Goal: Complete application form

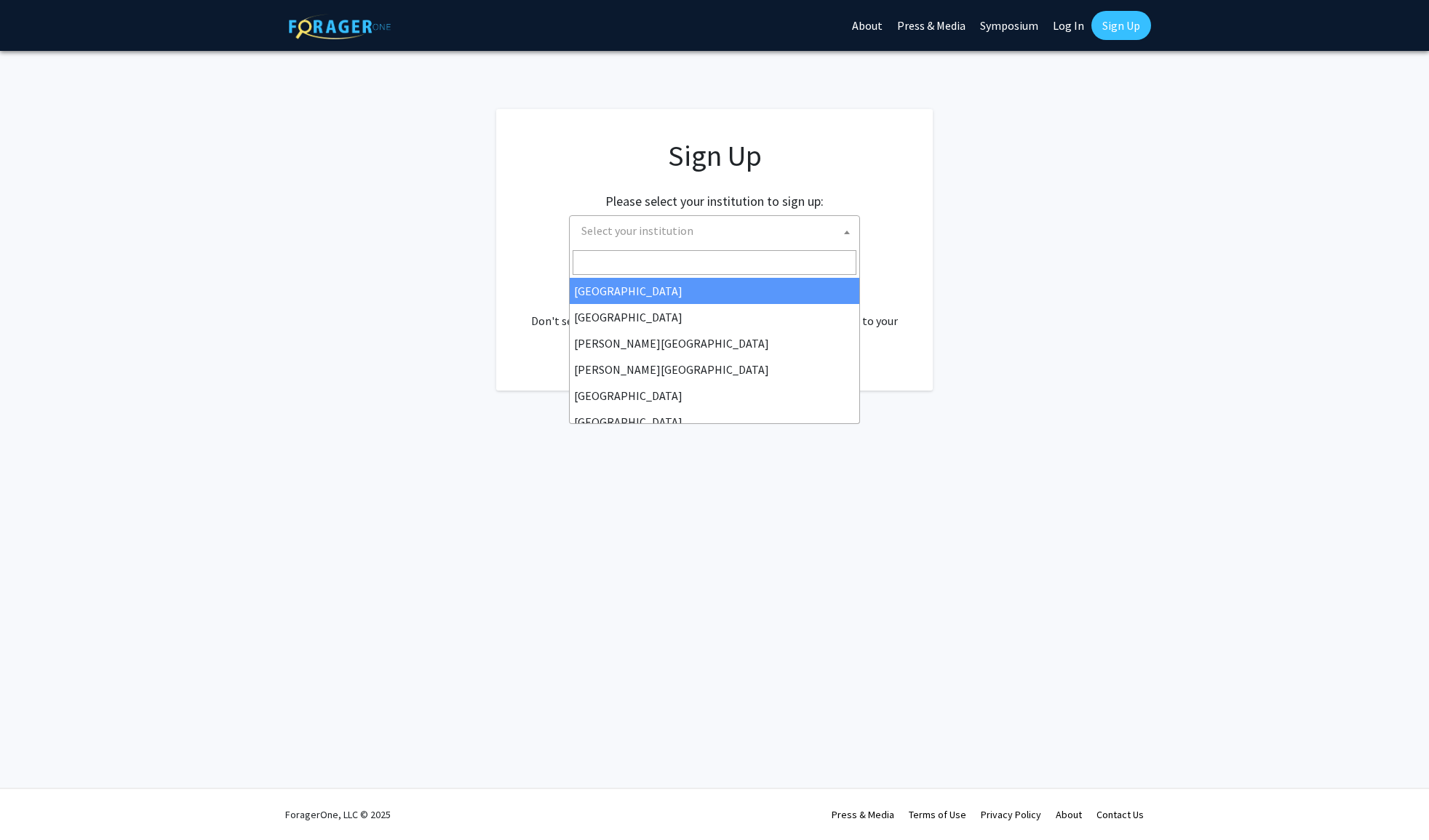
click at [818, 228] on span "Select your institution" at bounding box center [717, 231] width 284 height 30
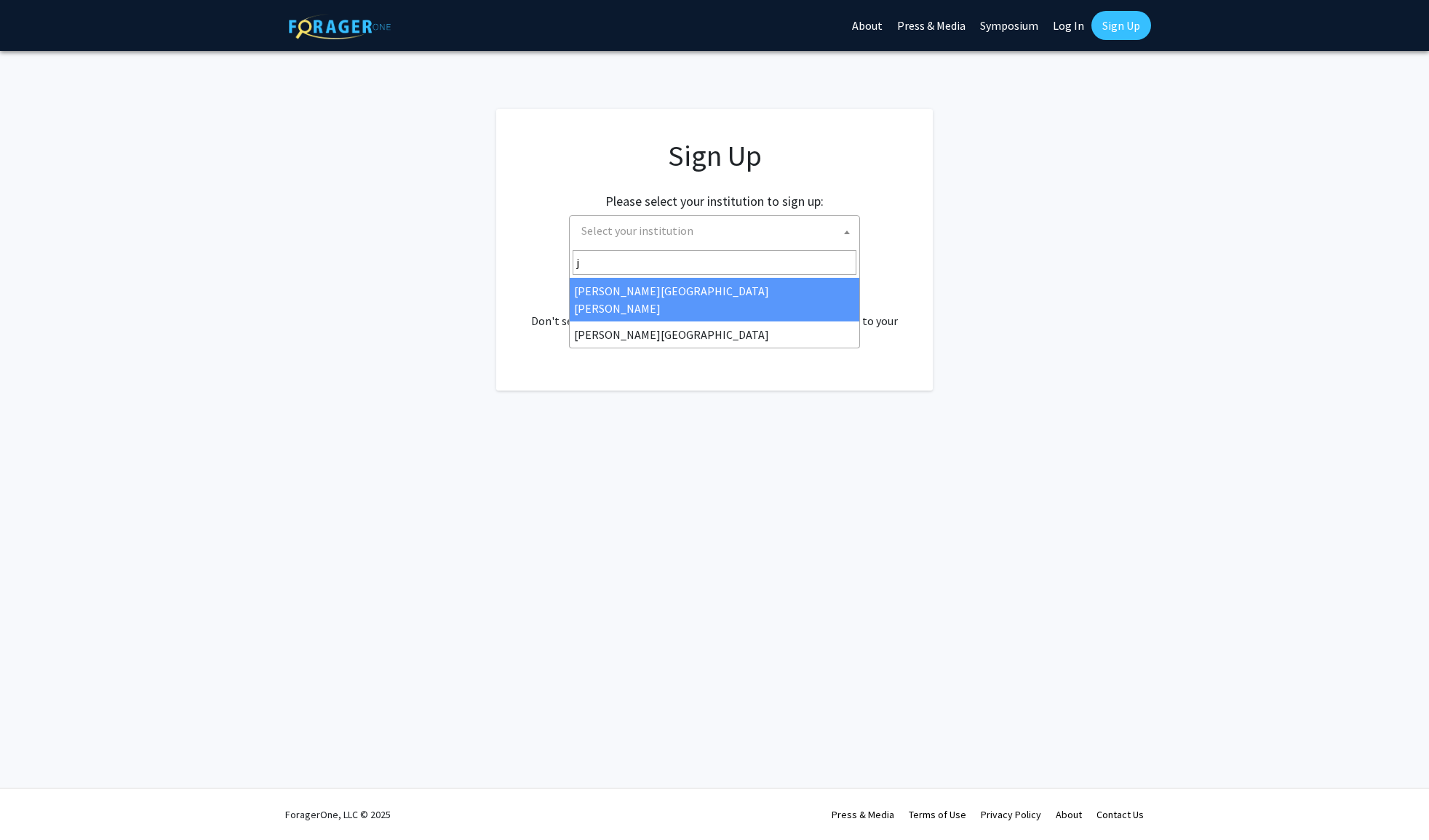
type input "j"
select select "1"
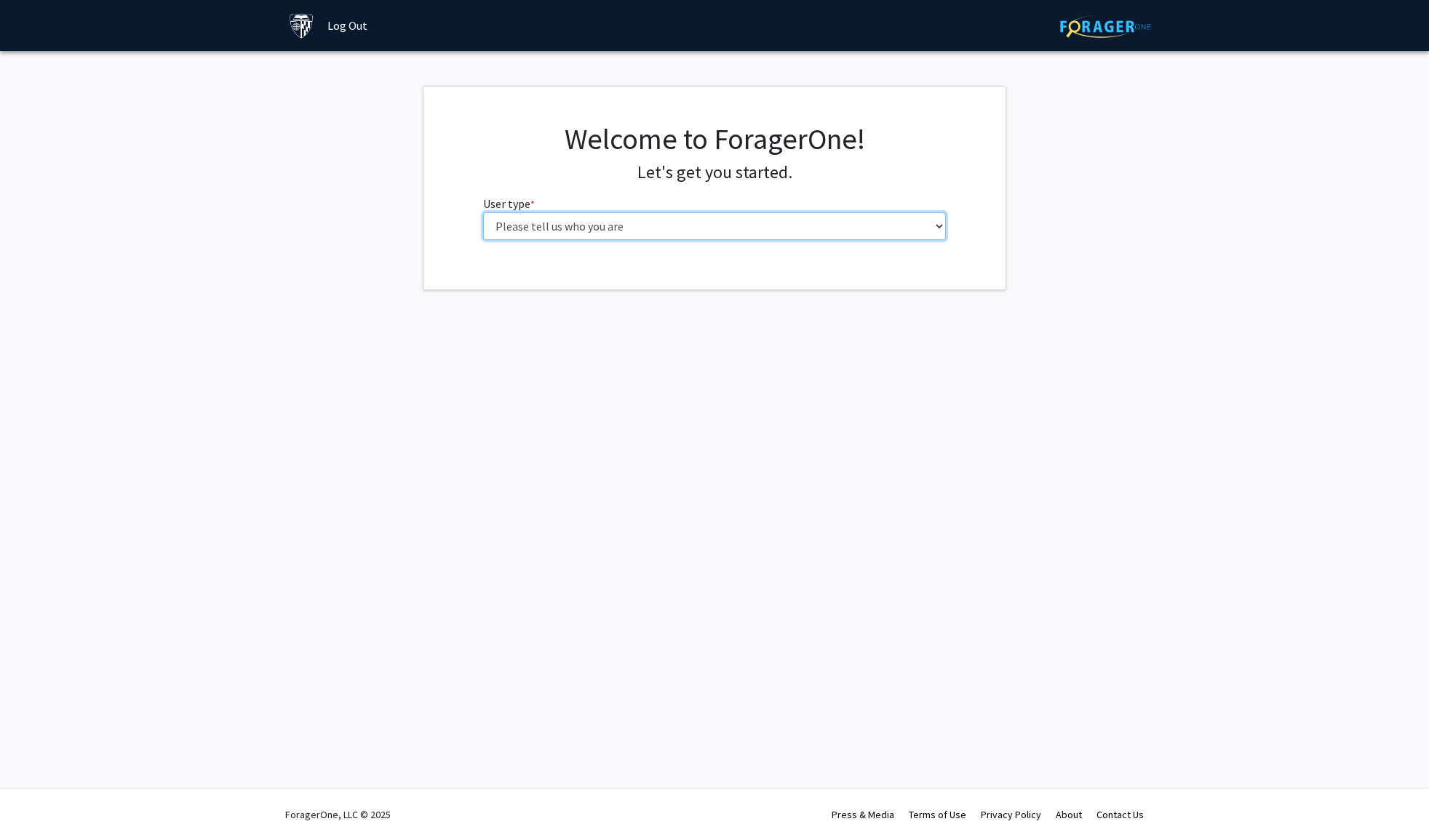
select select "3: doc"
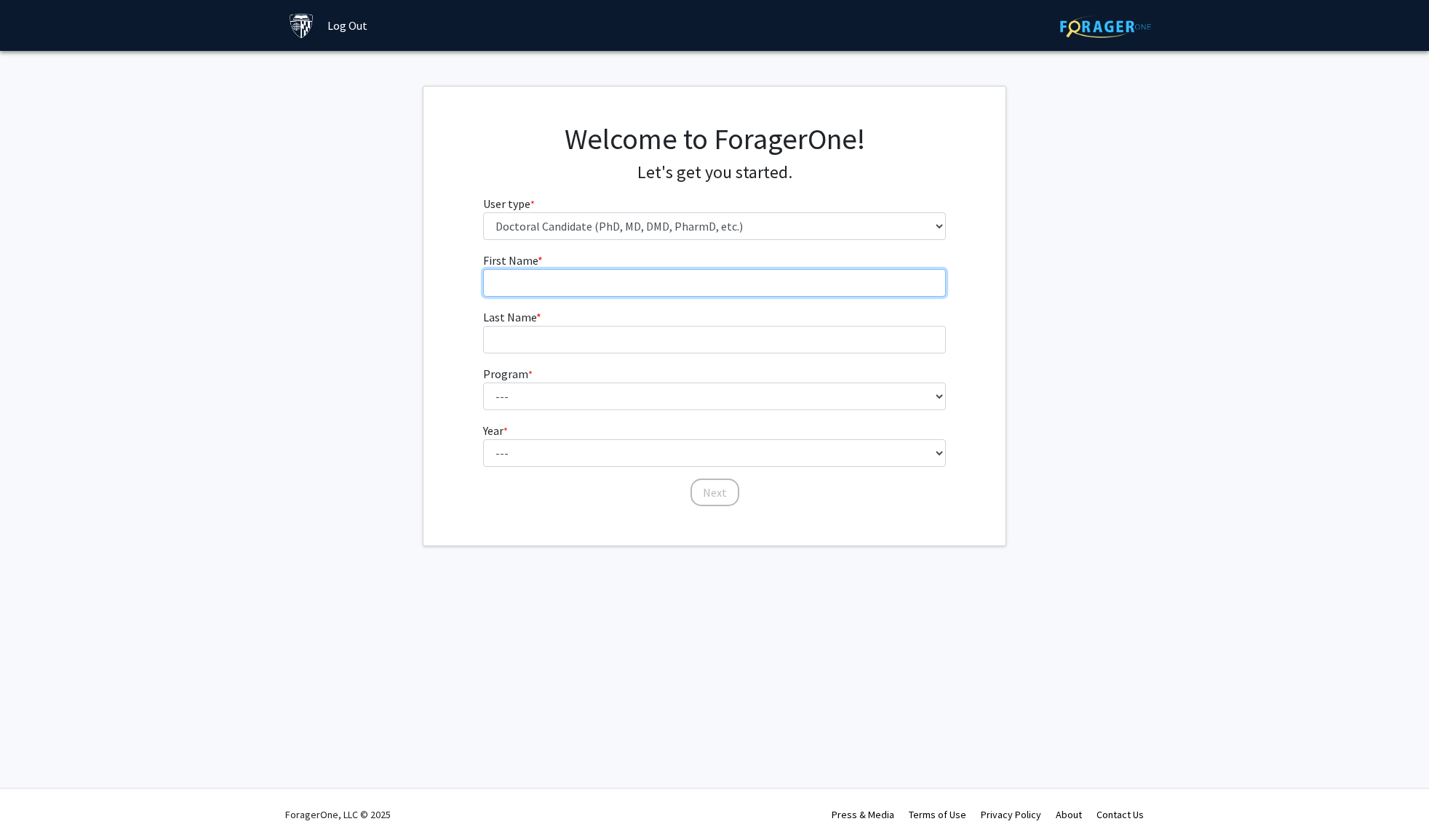
click at [767, 280] on input "First Name * required" at bounding box center [715, 282] width 463 height 28
type input "Sinead"
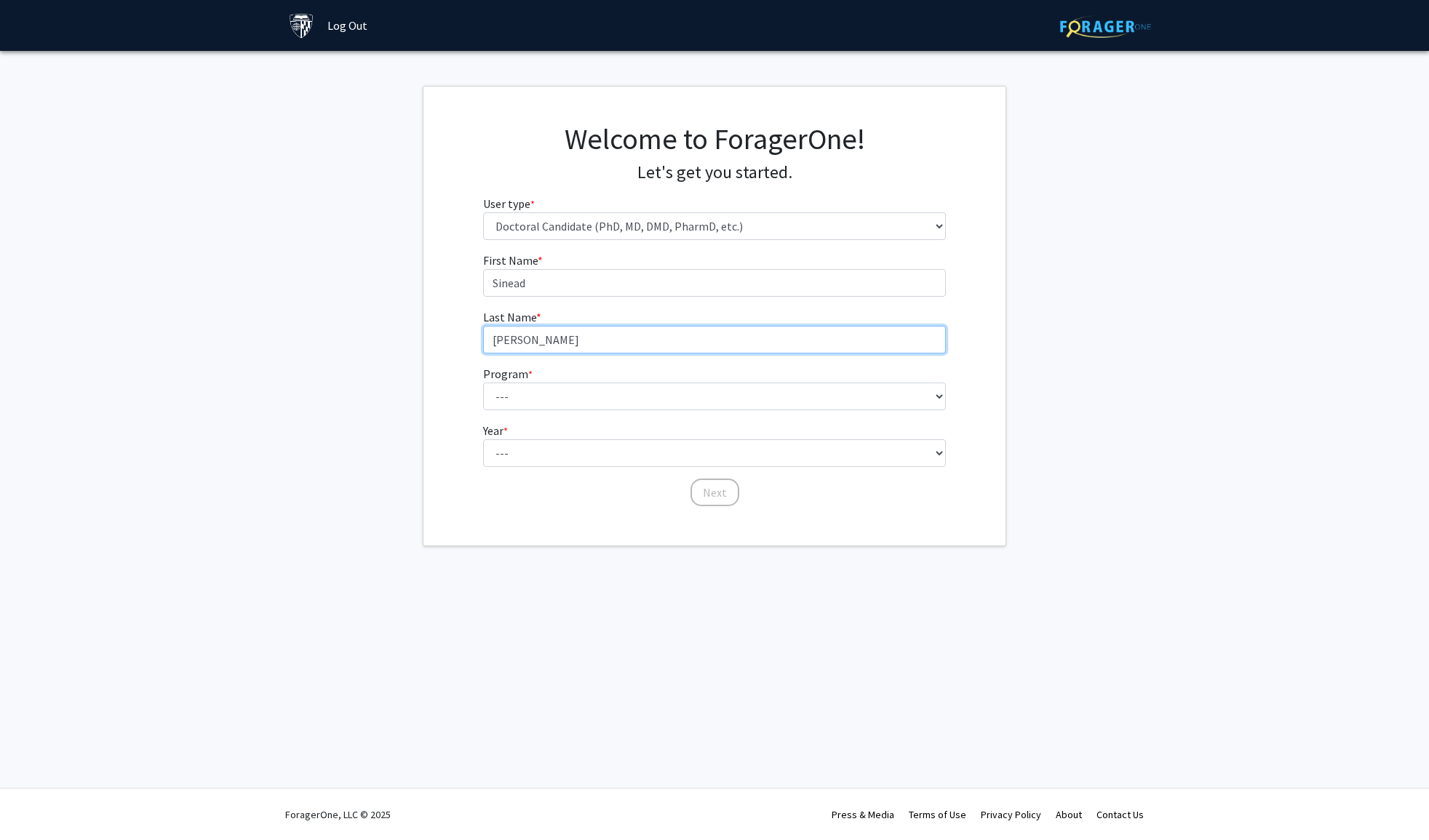
type input "[PERSON_NAME]"
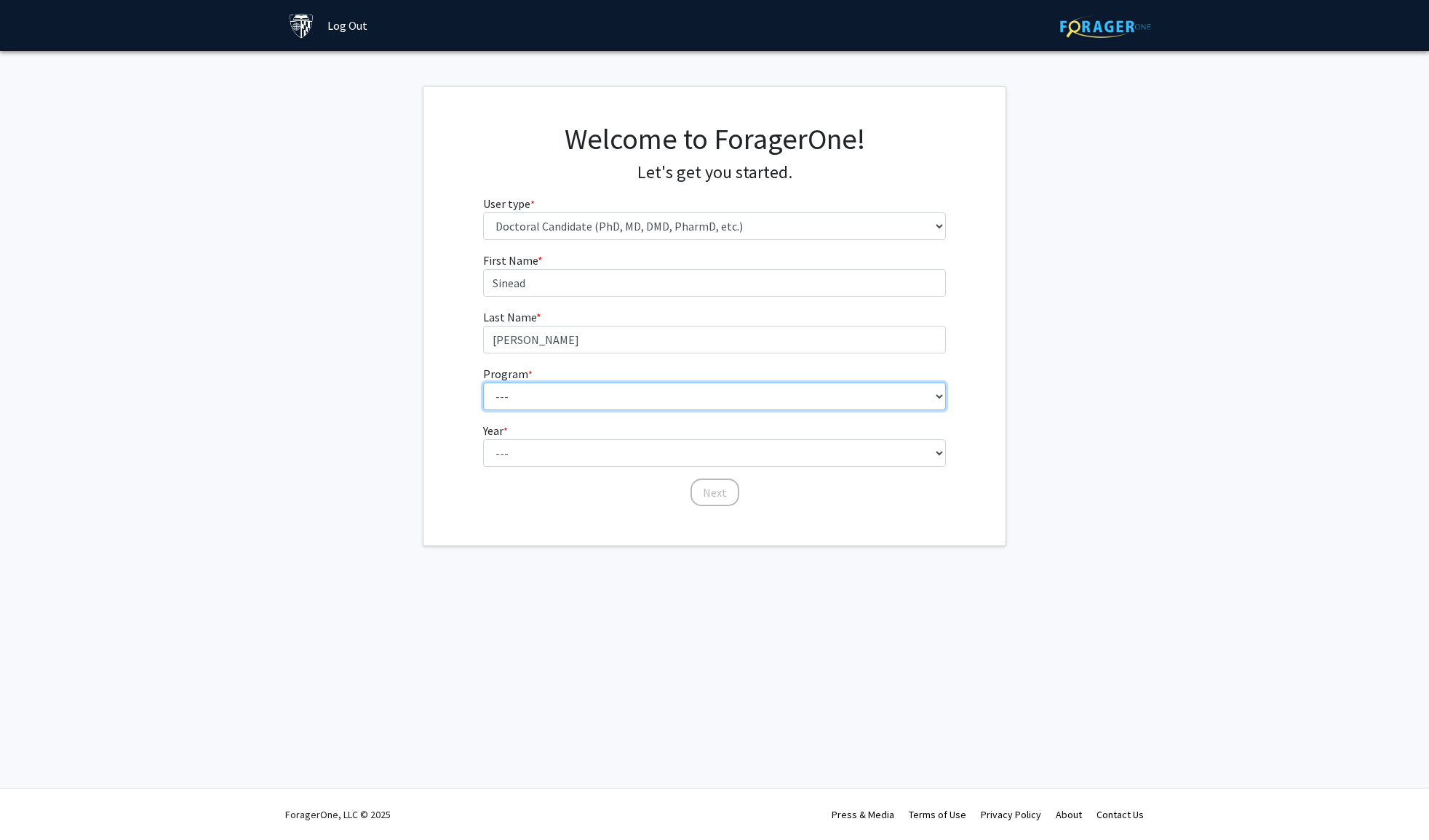
select select "4: 4"
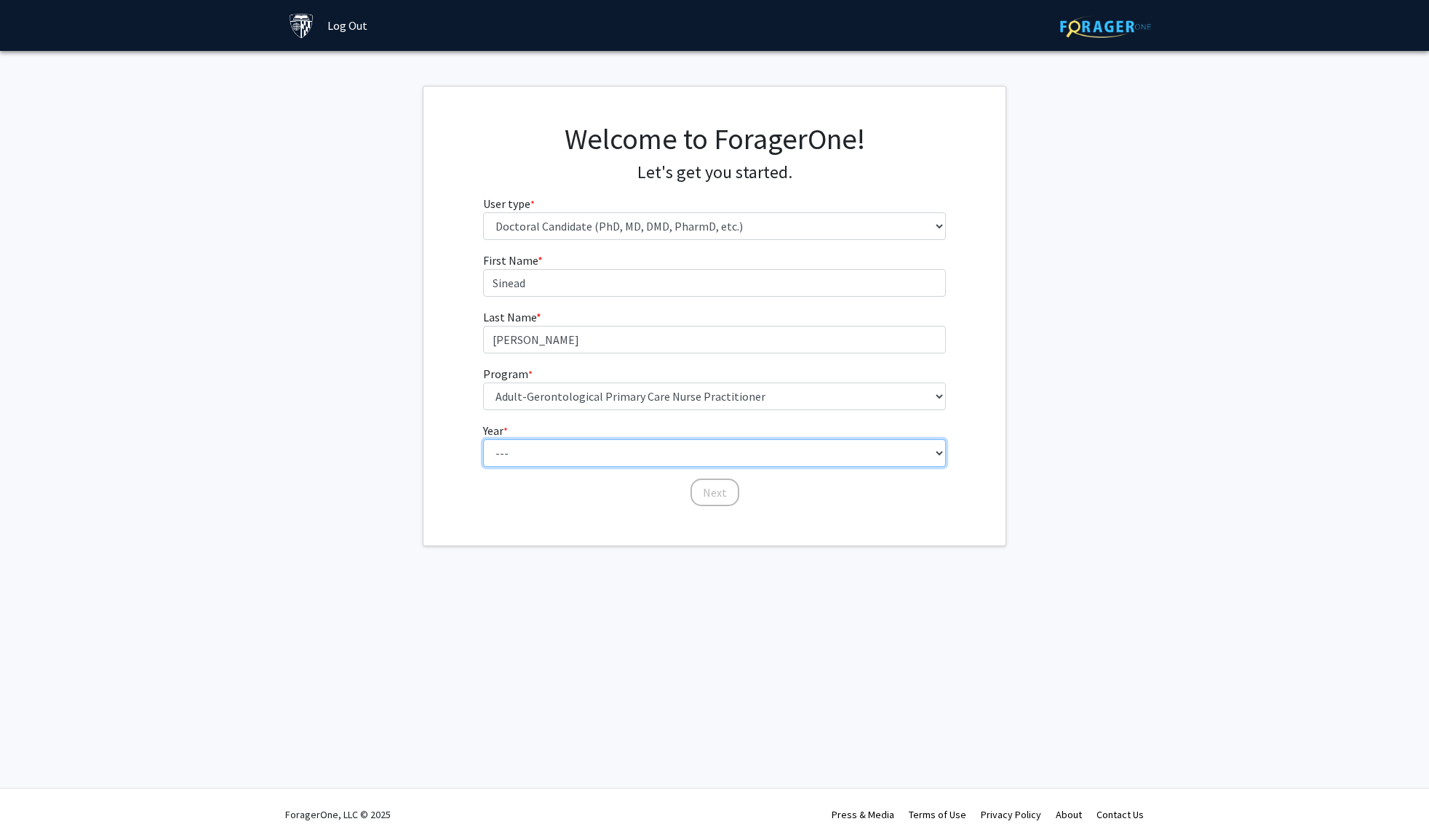
select select "1: first_year"
click at [720, 489] on button "Next" at bounding box center [714, 492] width 48 height 28
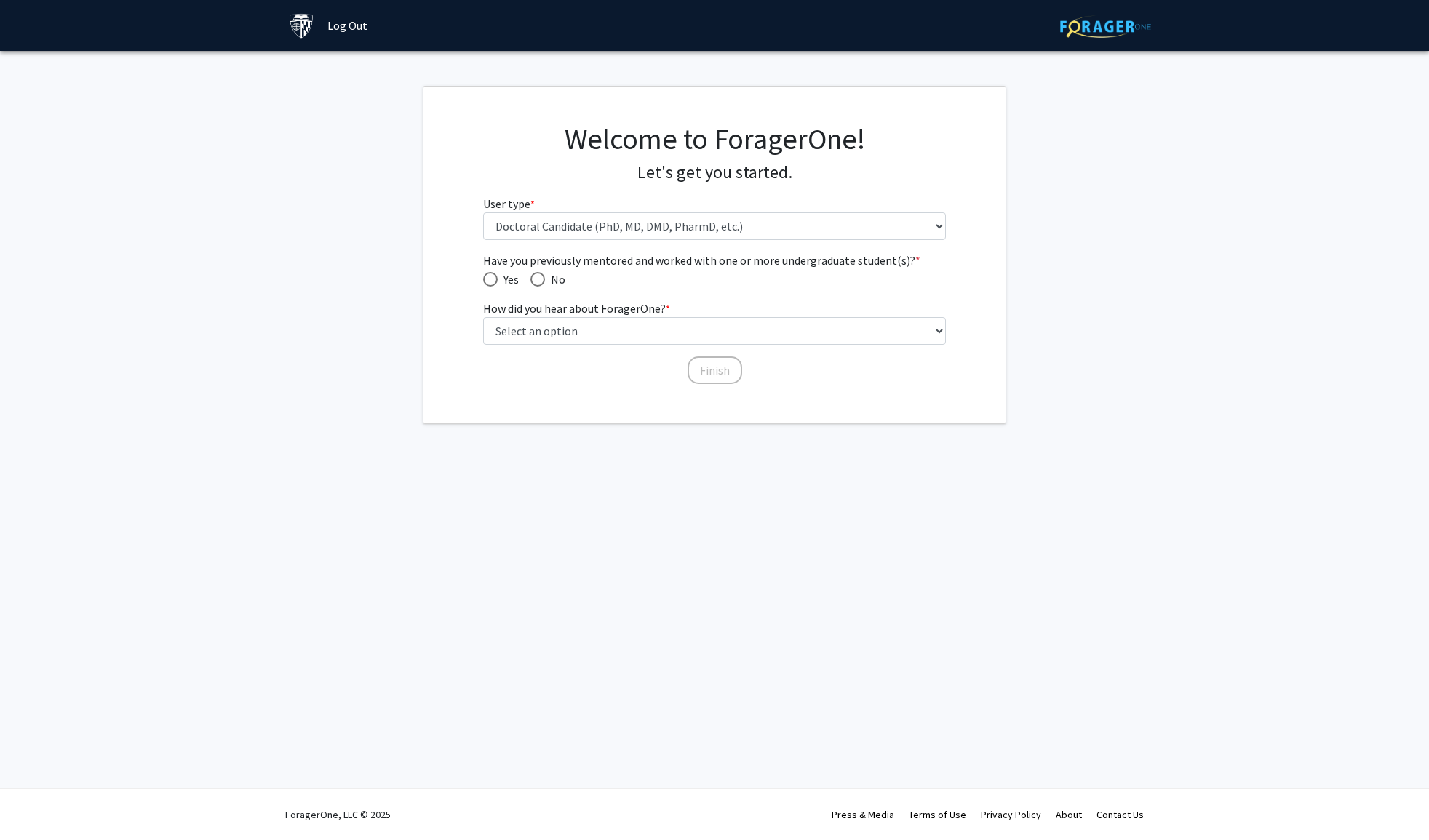
click at [538, 279] on span "Have you previously mentored and worked with one or more undergraduate student(…" at bounding box center [537, 279] width 14 height 14
click at [538, 279] on input "No" at bounding box center [537, 279] width 14 height 14
radio input "true"
select select "3: university_website"
click at [727, 370] on button "Finish" at bounding box center [715, 370] width 54 height 28
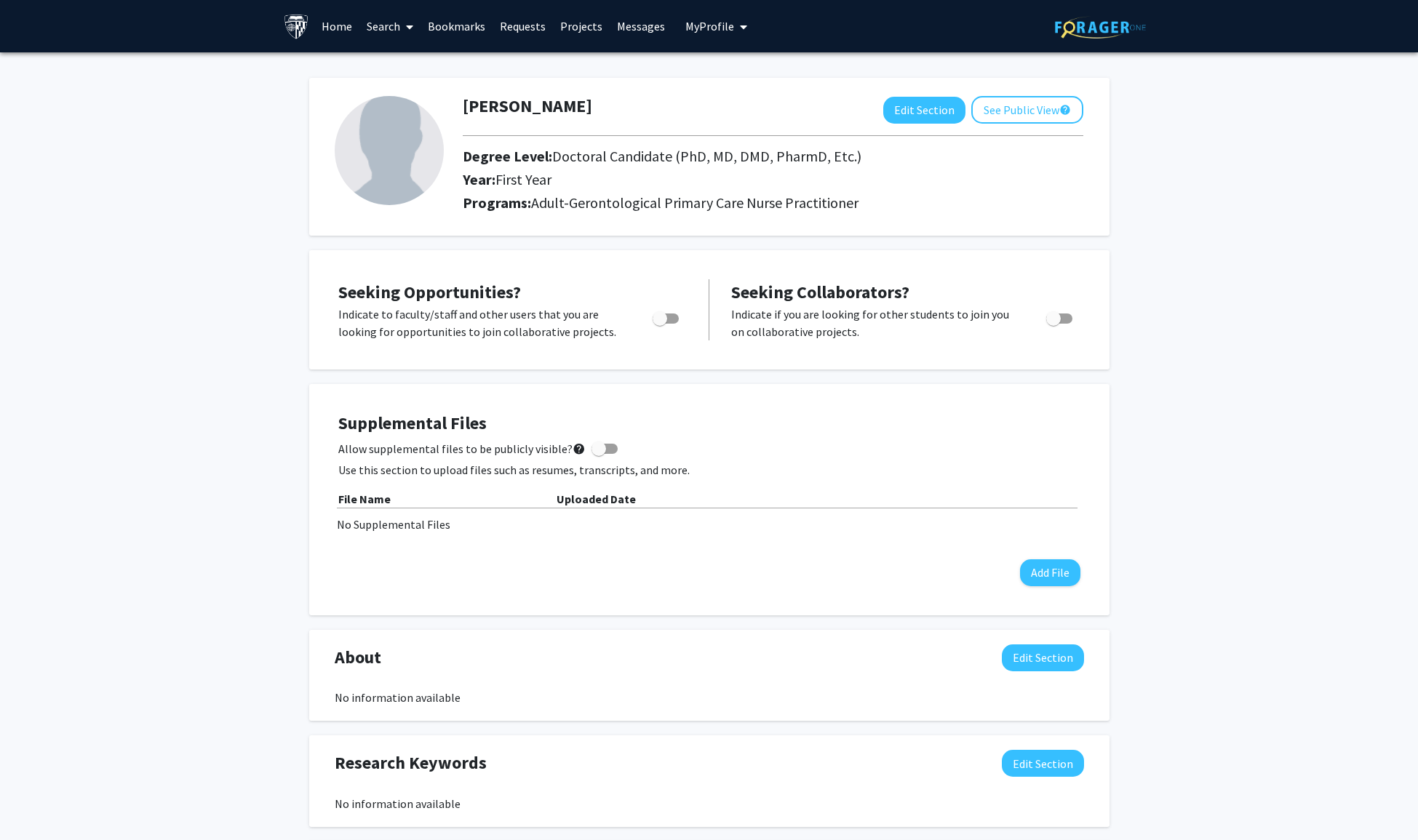
click at [670, 324] on span "Toggle" at bounding box center [666, 319] width 26 height 10
click at [660, 324] on input "Are you actively seeking opportunities?" at bounding box center [659, 324] width 1 height 1
checkbox input "true"
